Goal: Find contact information: Find contact information

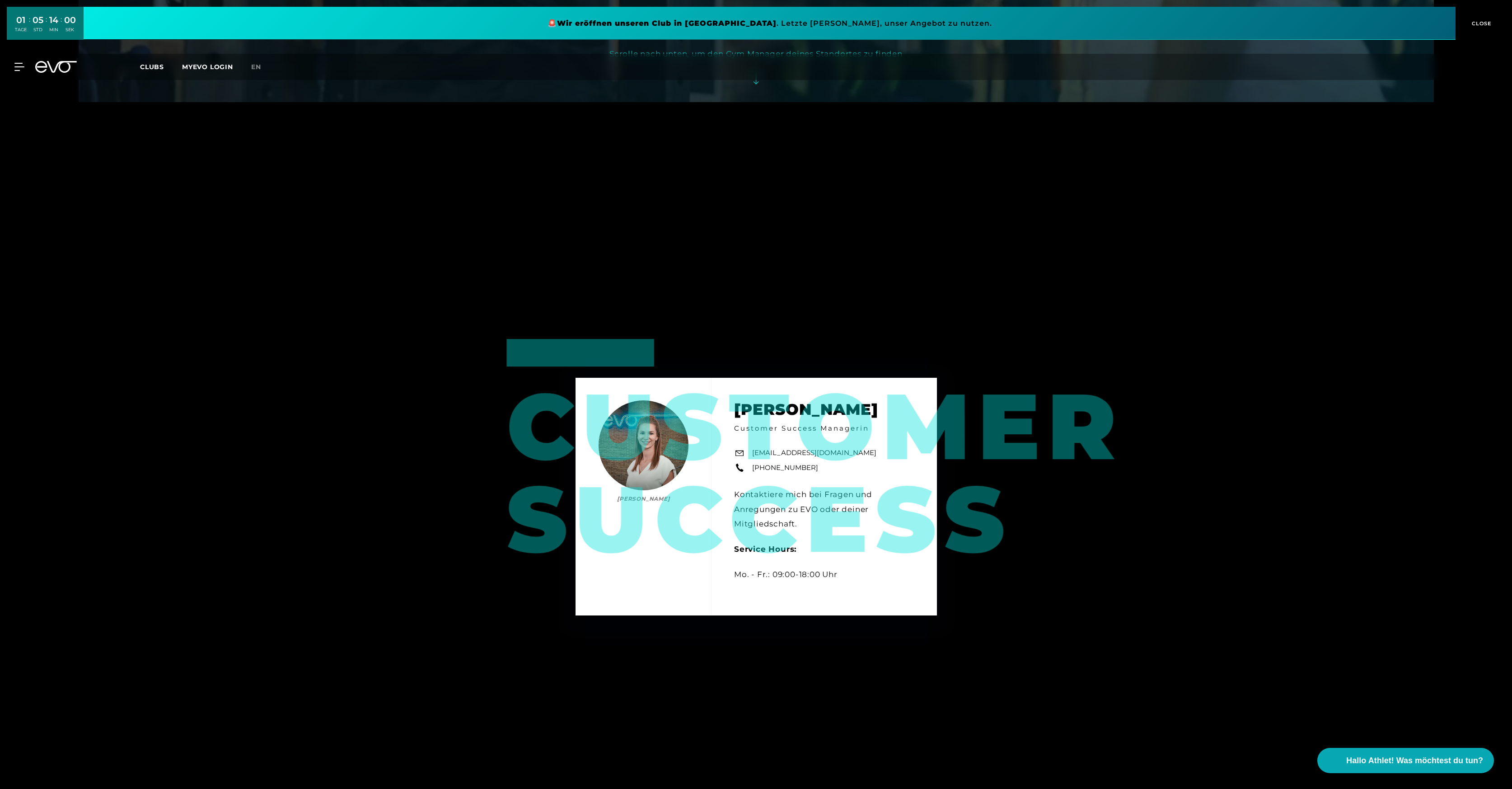
click at [709, 202] on div "Customer Success [PERSON_NAME] [PERSON_NAME] Customer Success Managerin [EMAIL_…" at bounding box center [756, 496] width 1355 height 789
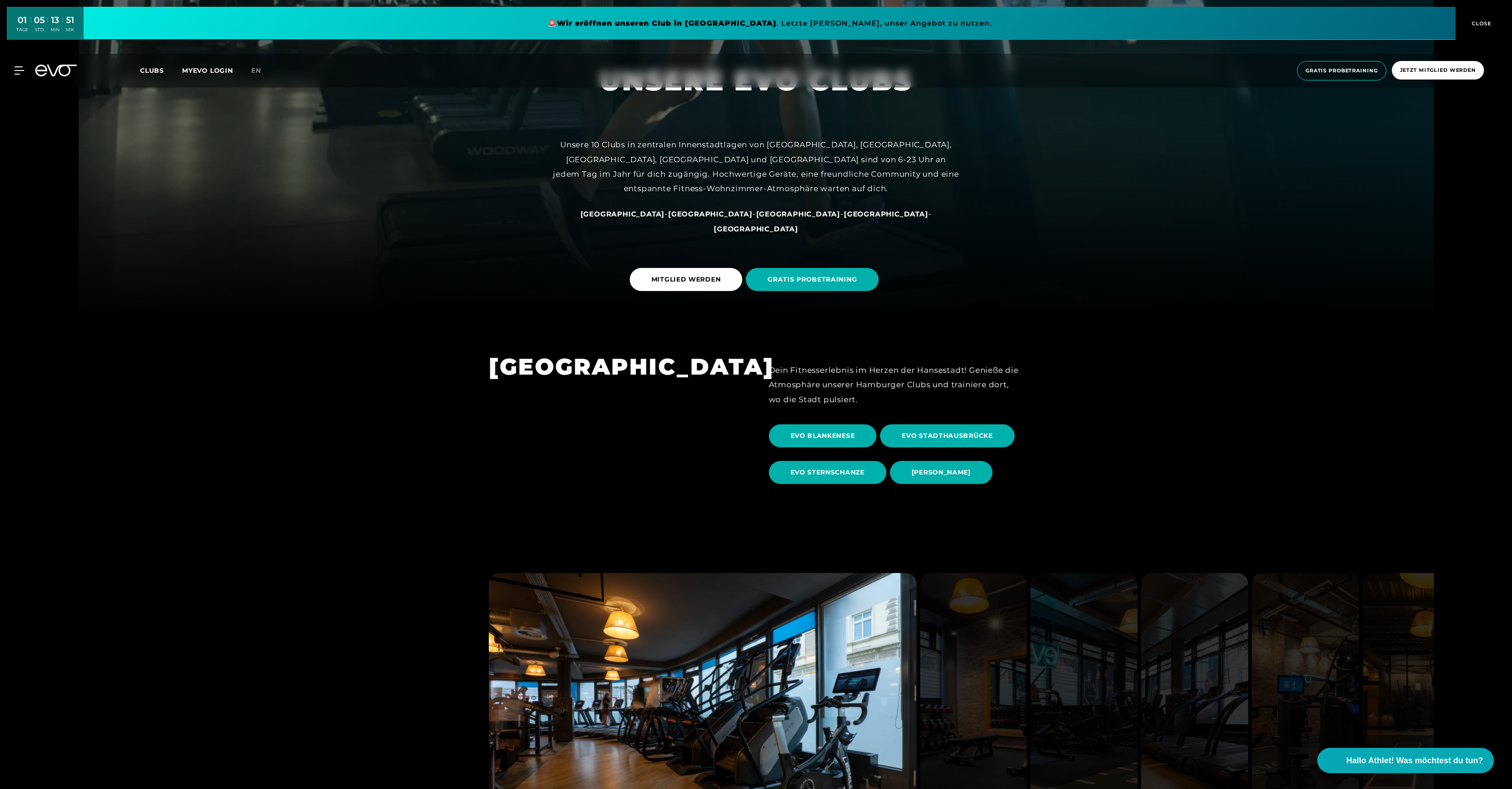
scroll to position [608, 0]
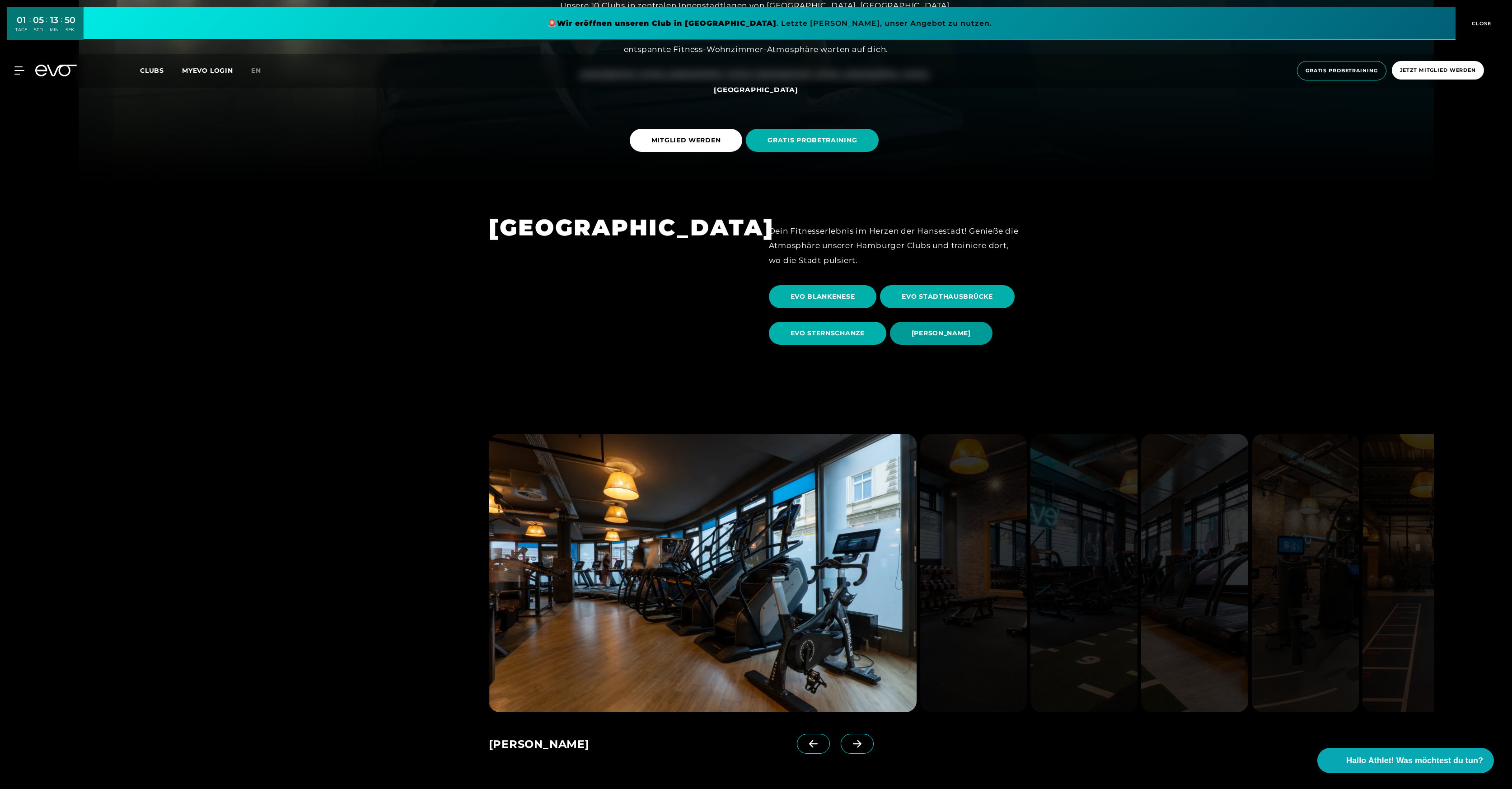
click at [941, 333] on span "EVO OTTENSEN" at bounding box center [941, 333] width 59 height 10
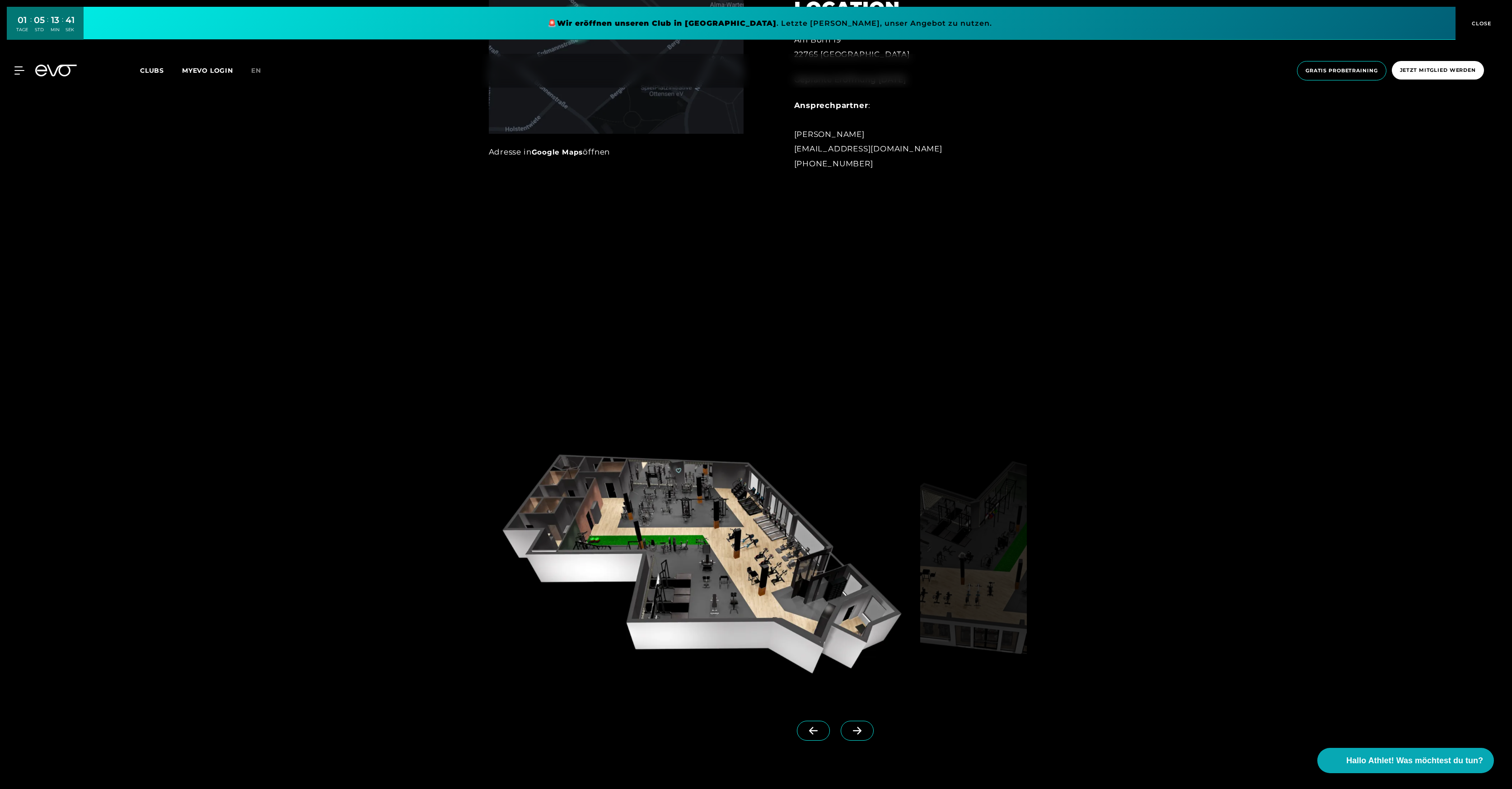
scroll to position [1314, 0]
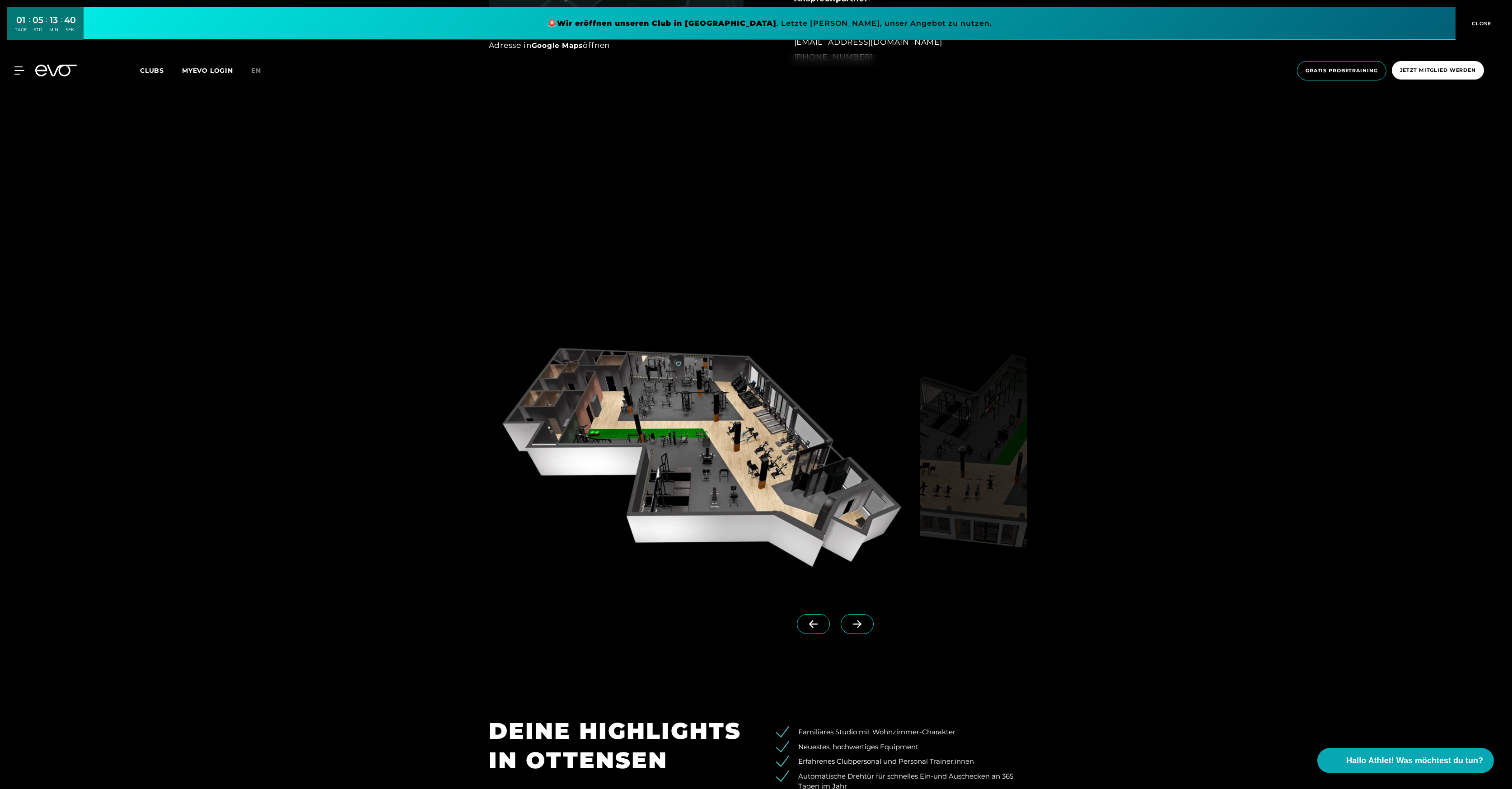
click at [858, 623] on icon at bounding box center [857, 624] width 16 height 8
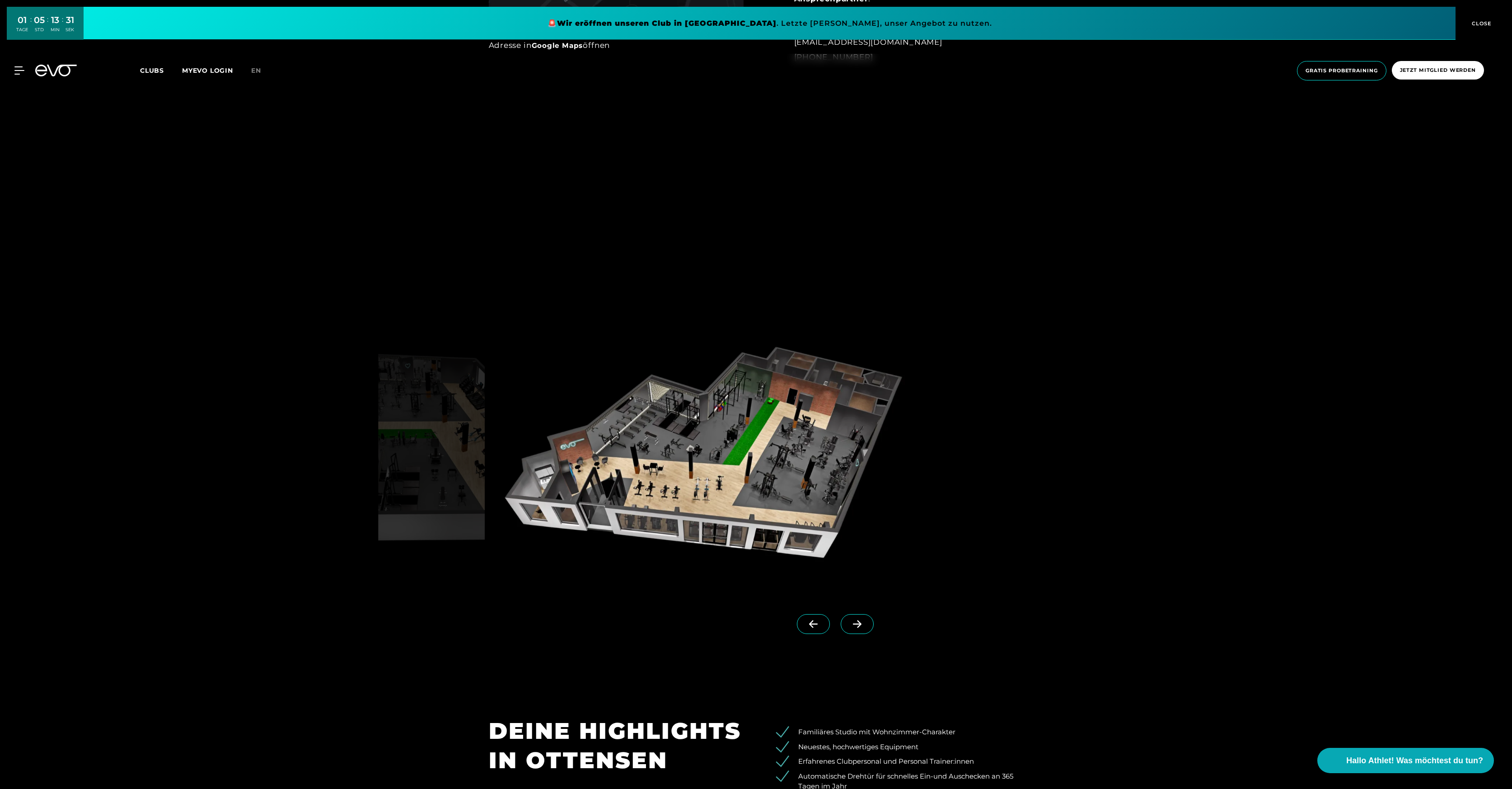
click at [858, 623] on icon at bounding box center [857, 624] width 16 height 8
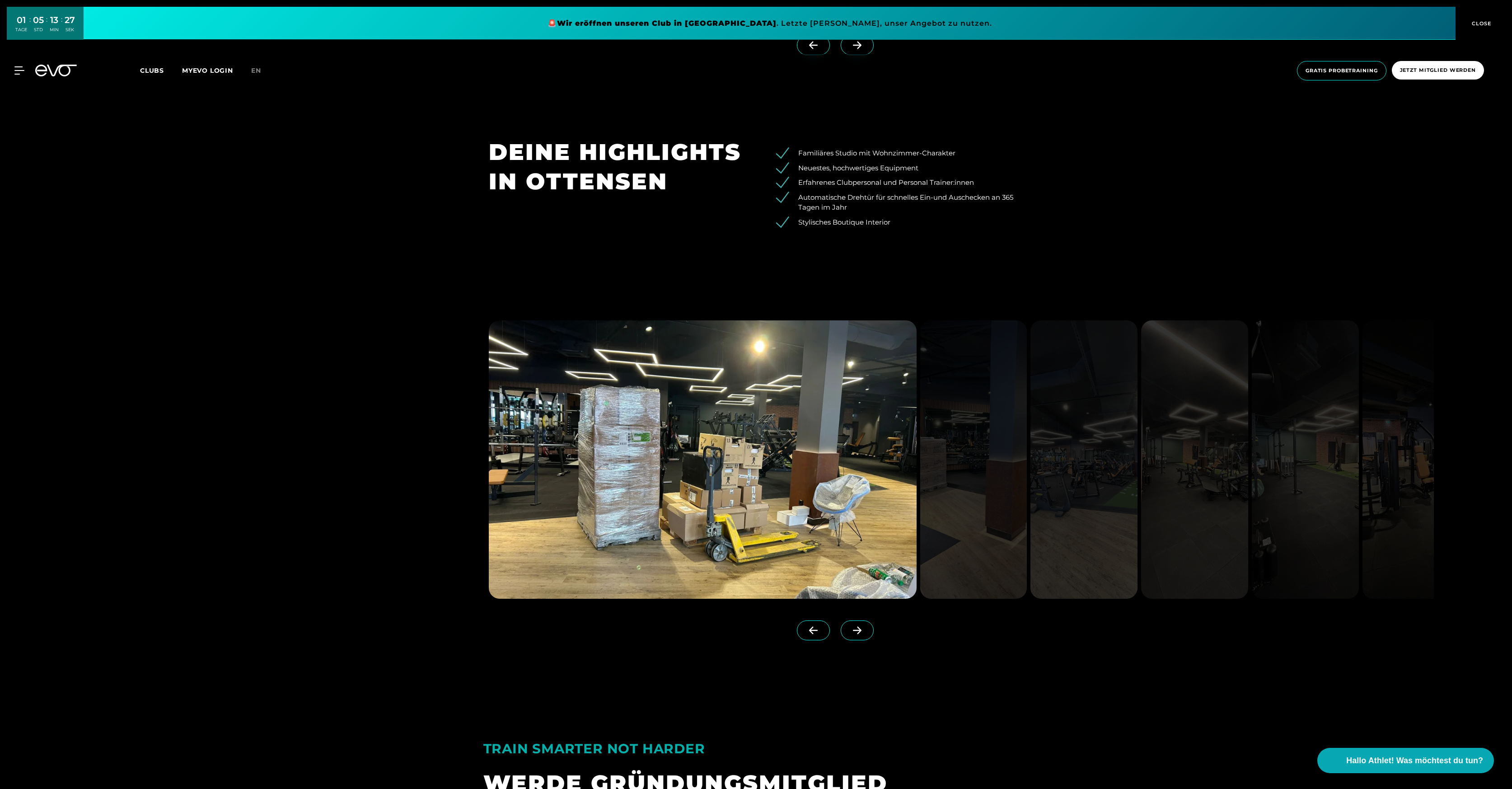
scroll to position [1940, 0]
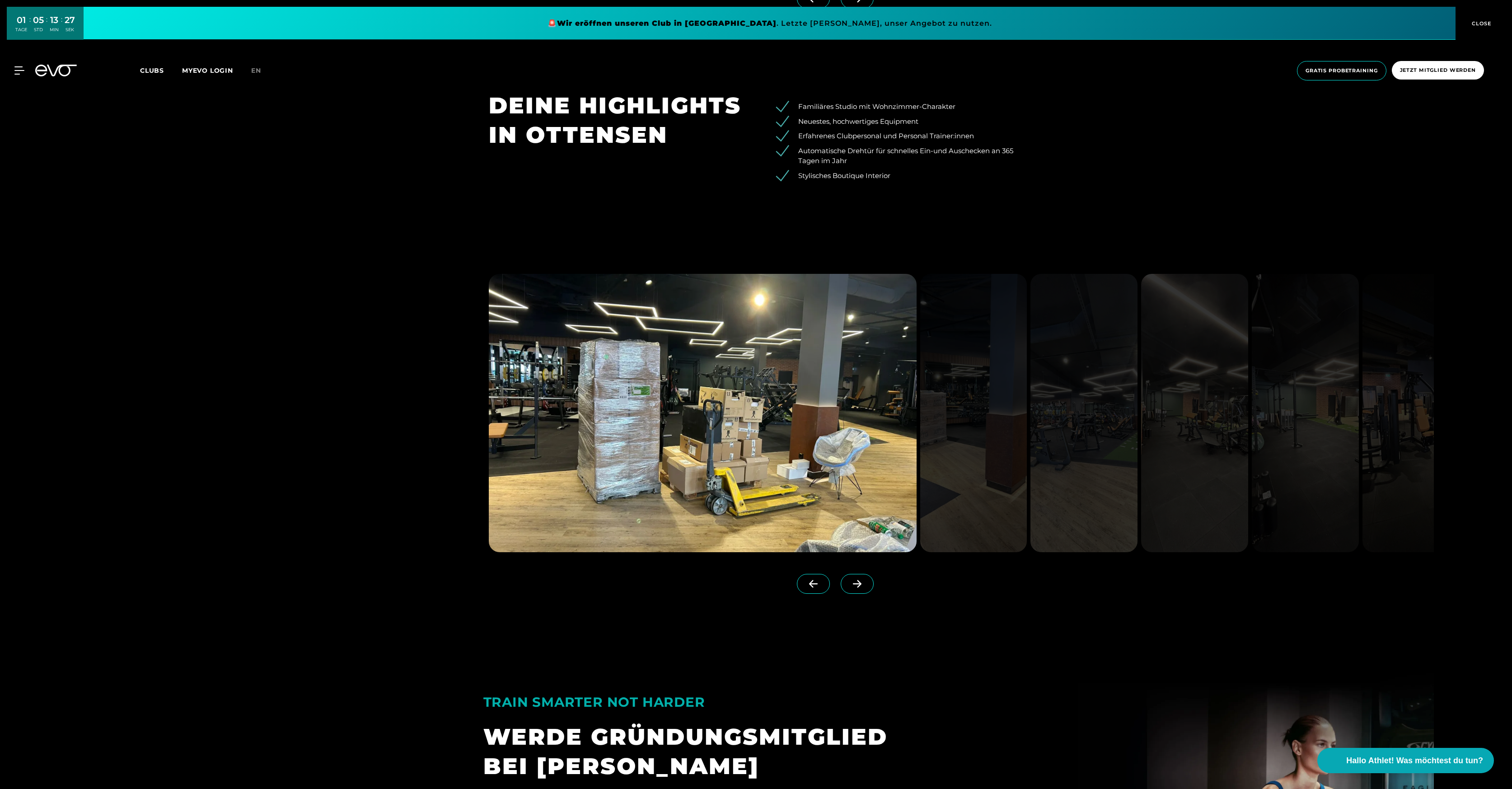
click at [869, 575] on span at bounding box center [856, 583] width 33 height 20
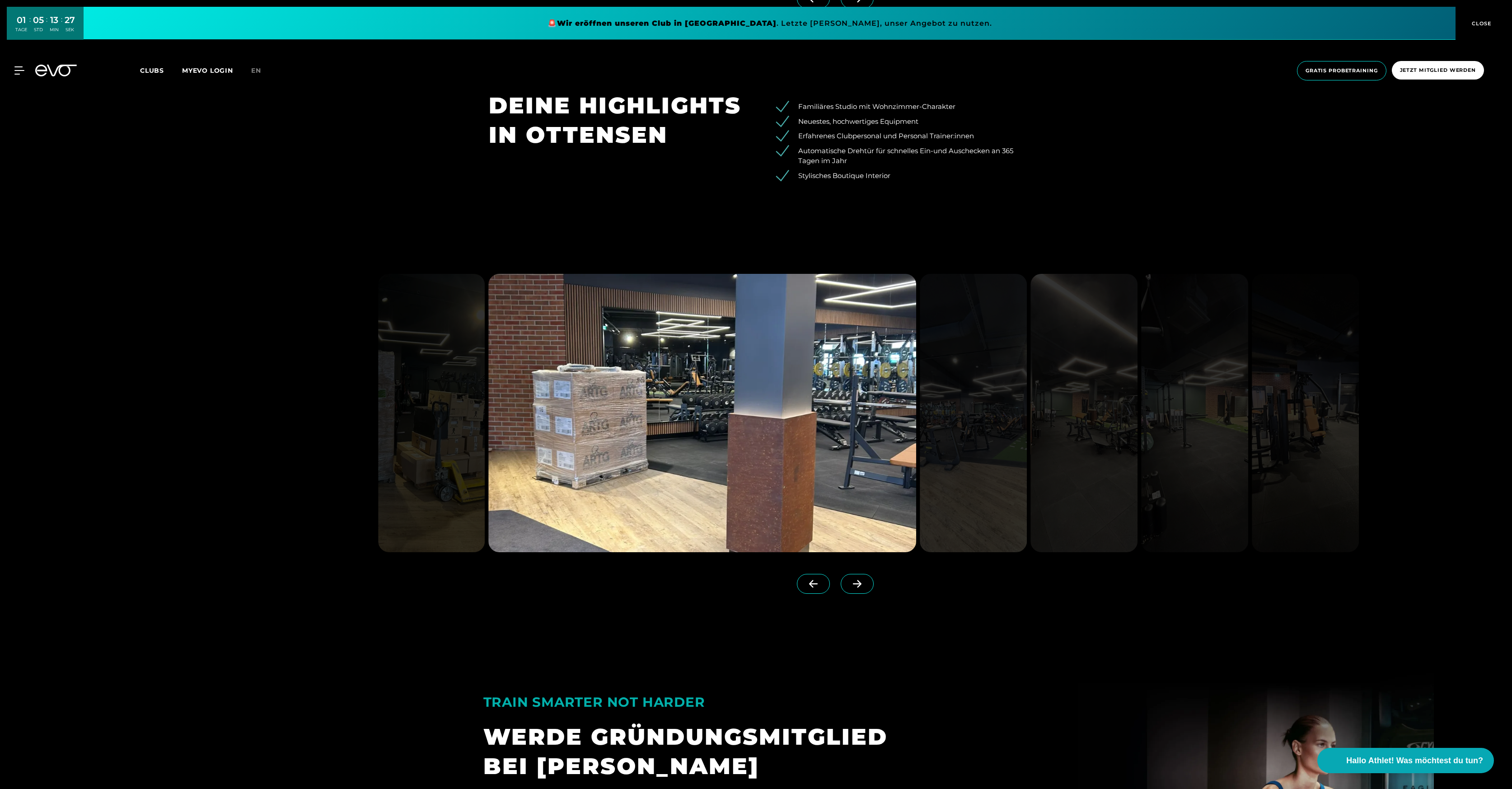
click at [869, 575] on span at bounding box center [856, 583] width 33 height 20
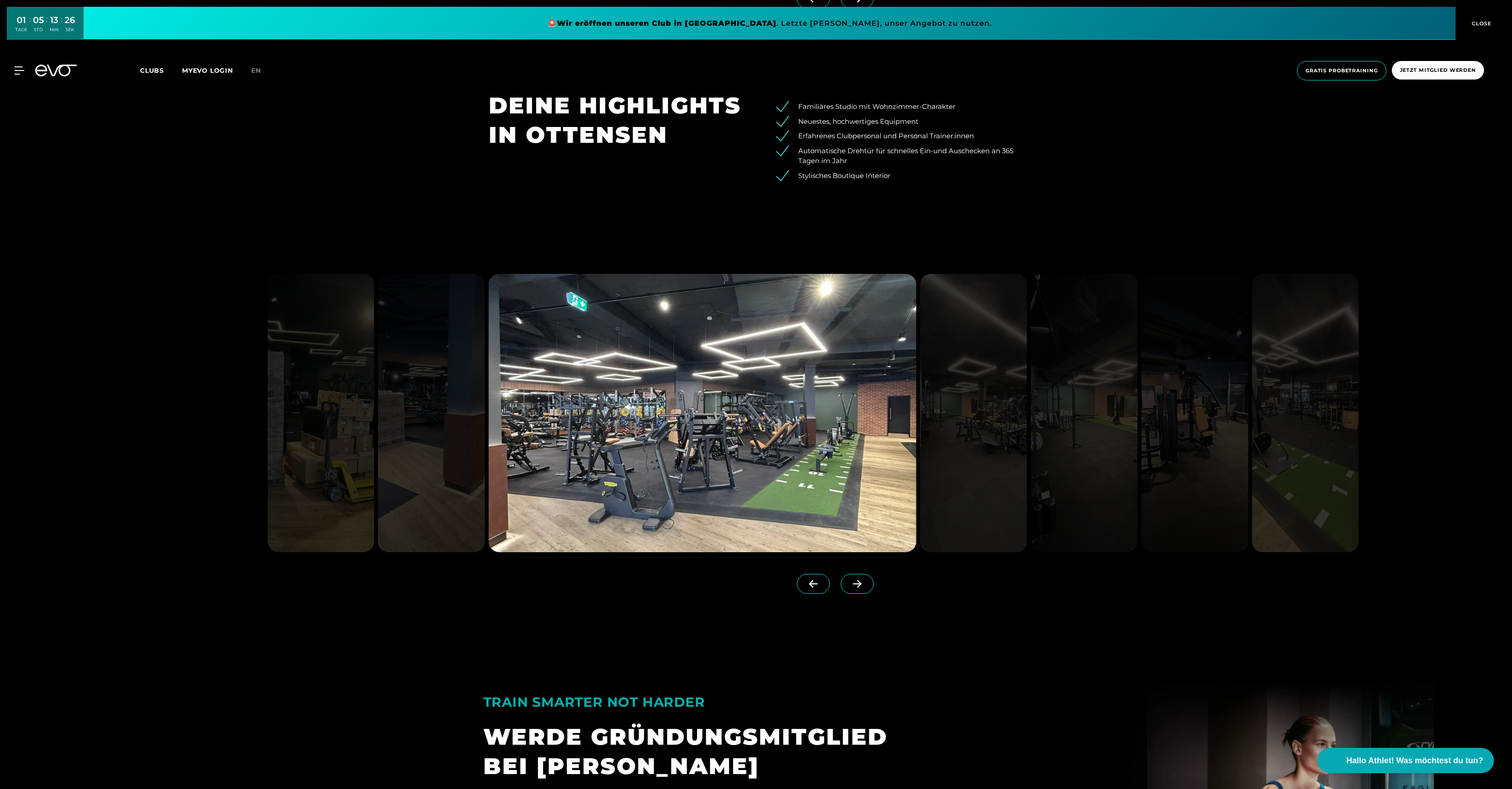
click at [869, 575] on span at bounding box center [856, 583] width 33 height 20
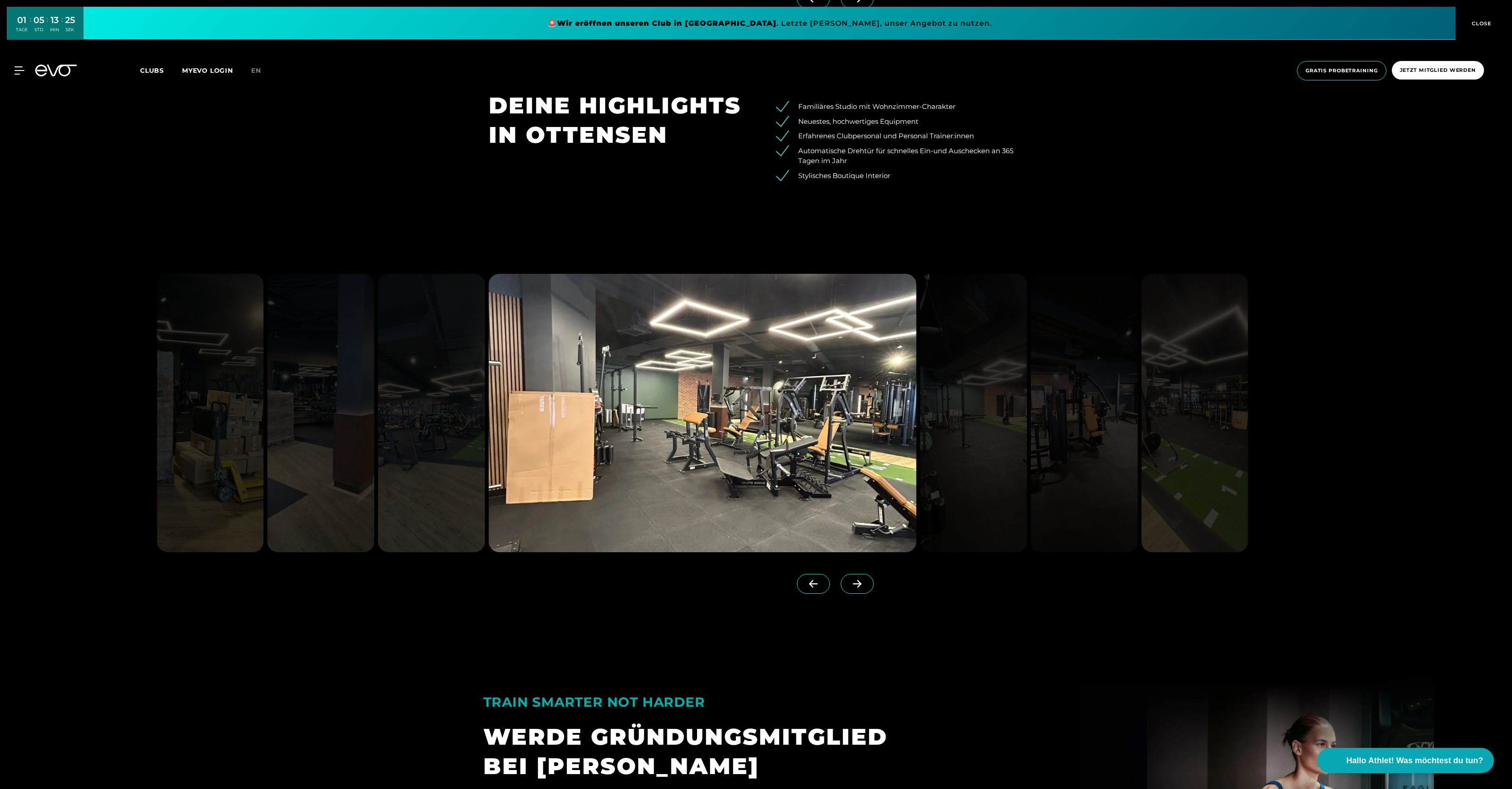
click at [869, 575] on span at bounding box center [856, 583] width 33 height 20
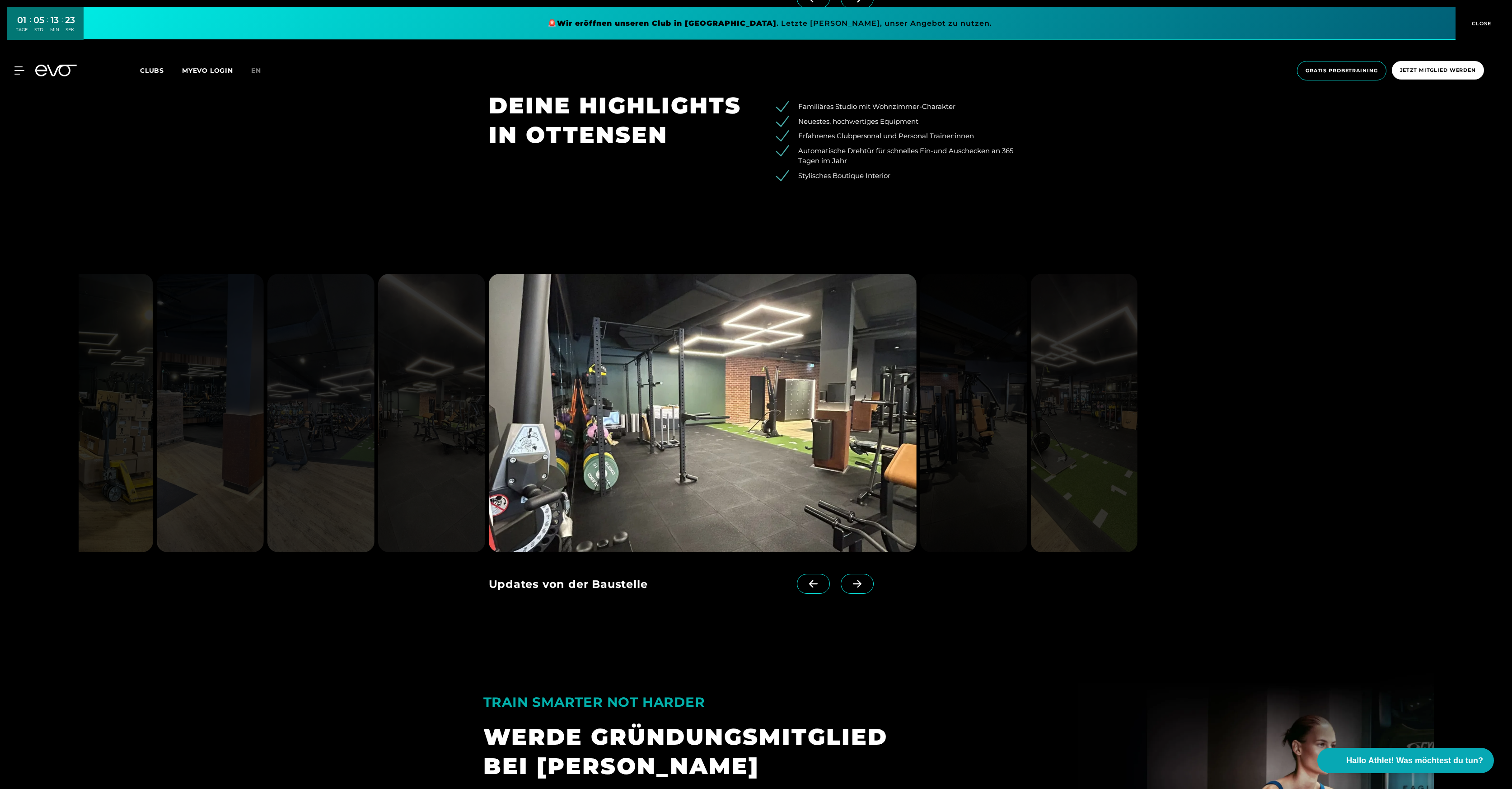
click at [869, 575] on span at bounding box center [856, 583] width 33 height 20
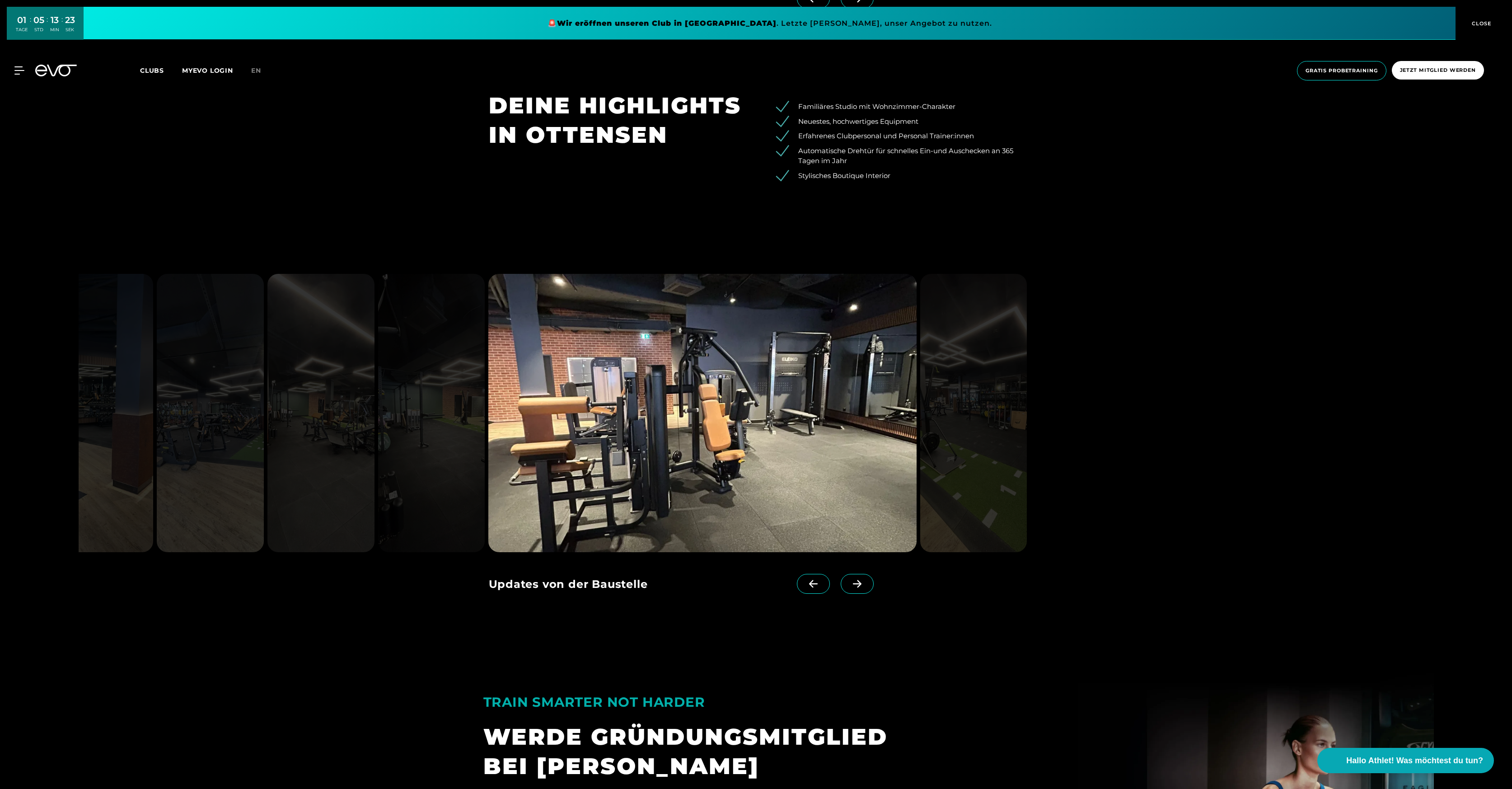
click at [869, 575] on span at bounding box center [856, 583] width 33 height 20
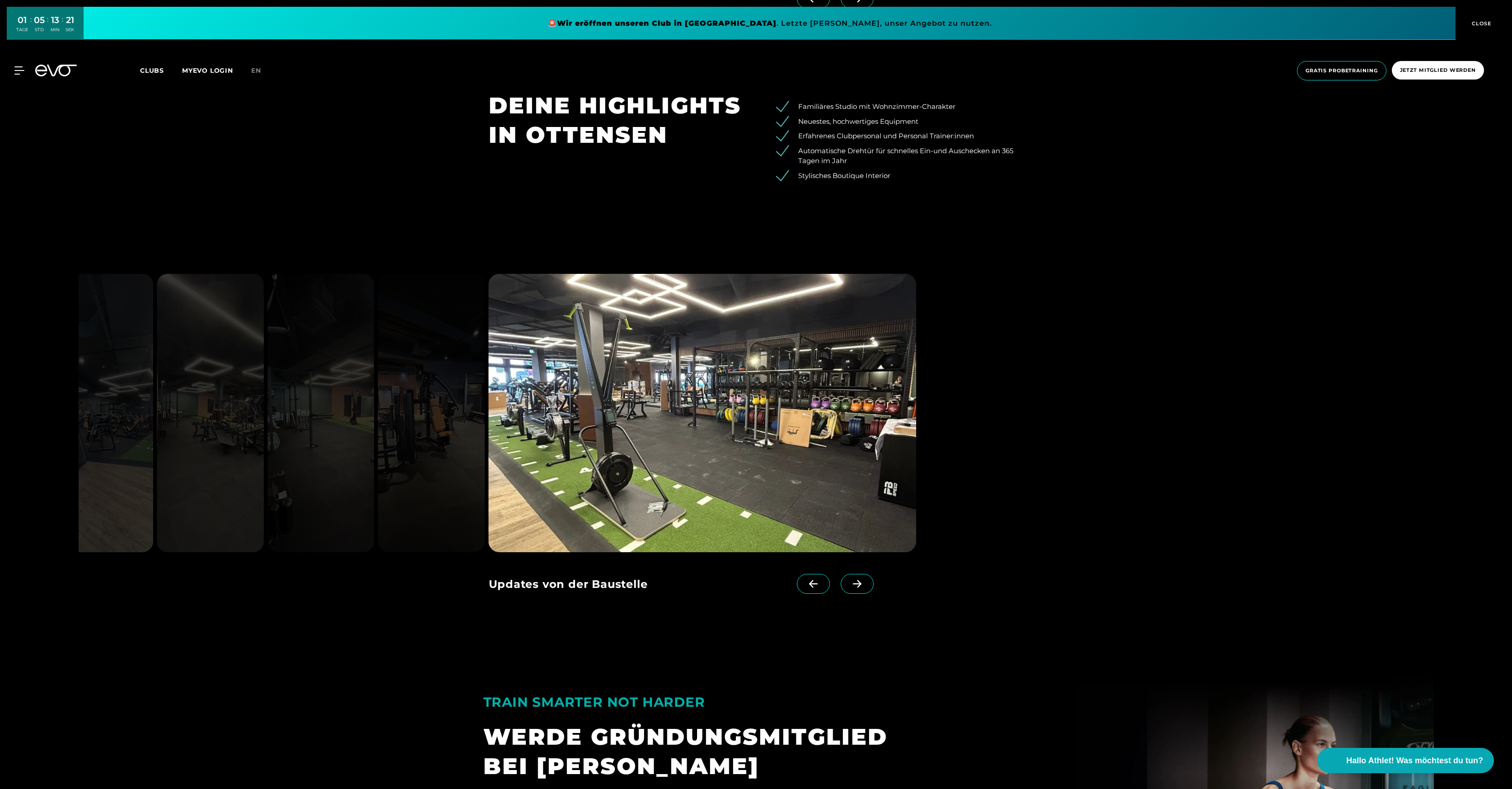
click at [869, 575] on span at bounding box center [856, 583] width 33 height 20
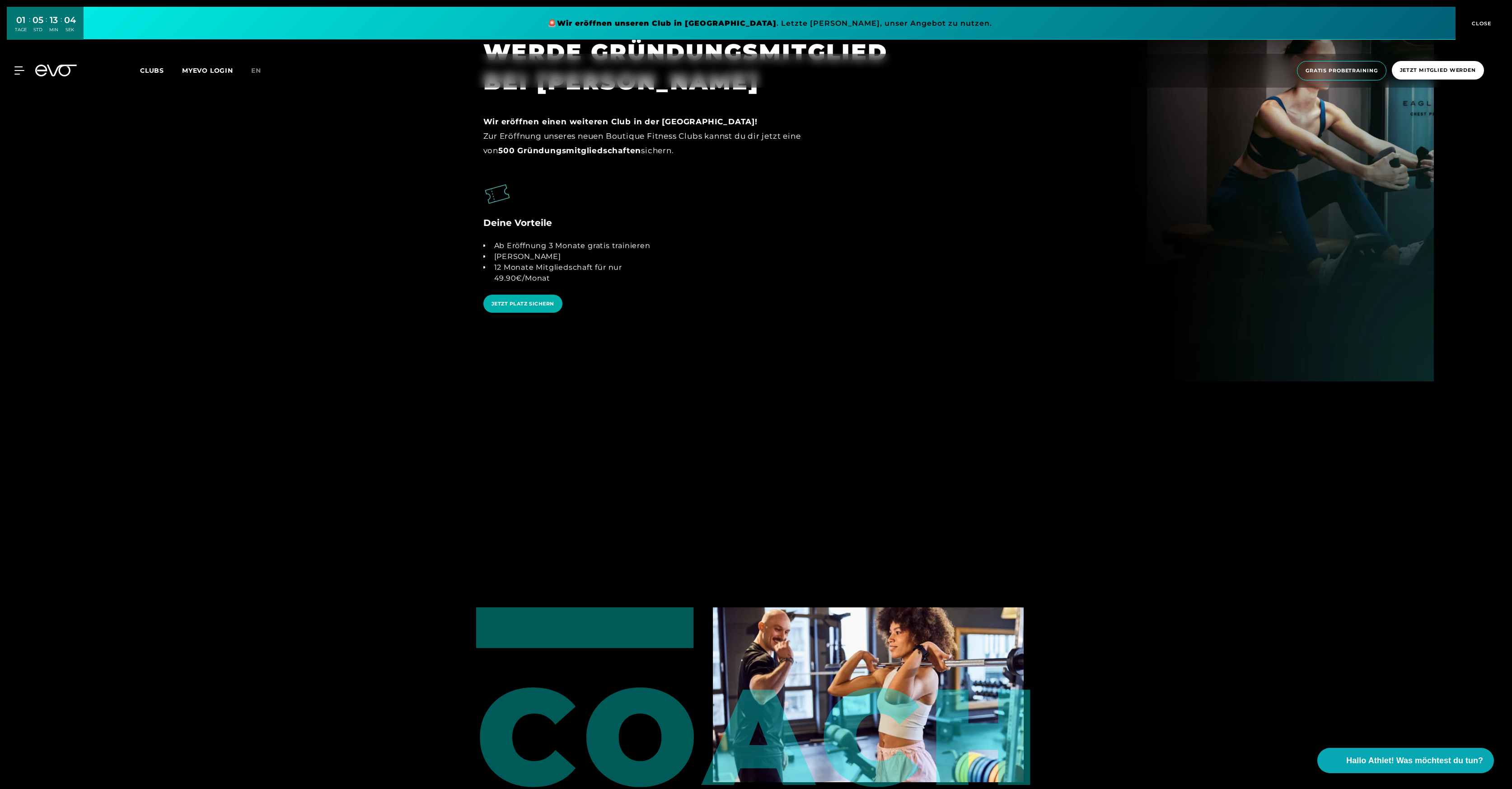
scroll to position [2378, 0]
